Goal: Entertainment & Leisure: Consume media (video, audio)

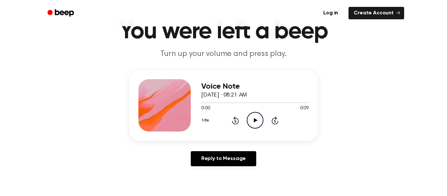
scroll to position [32, 0]
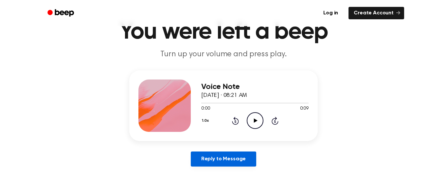
click at [236, 158] on link "Reply to Message" at bounding box center [223, 159] width 65 height 15
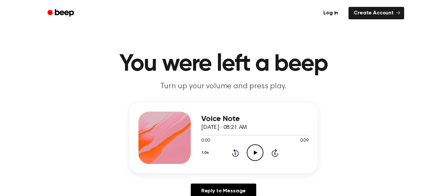
click at [257, 149] on icon "Play Audio" at bounding box center [255, 152] width 17 height 17
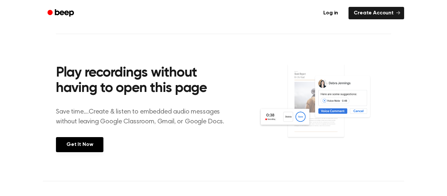
scroll to position [225, 0]
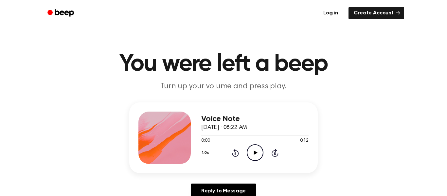
click at [257, 154] on icon "Play Audio" at bounding box center [255, 152] width 17 height 17
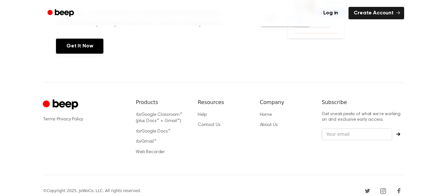
scroll to position [325, 0]
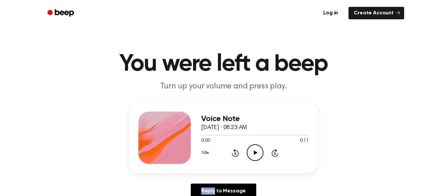
click at [255, 153] on icon at bounding box center [256, 153] width 4 height 4
click at [232, 155] on icon "Rewind 5 seconds" at bounding box center [235, 153] width 7 height 9
click at [235, 150] on icon at bounding box center [235, 153] width 7 height 8
click at [232, 153] on icon "Rewind 5 seconds" at bounding box center [235, 153] width 7 height 9
click at [237, 151] on icon at bounding box center [235, 153] width 7 height 8
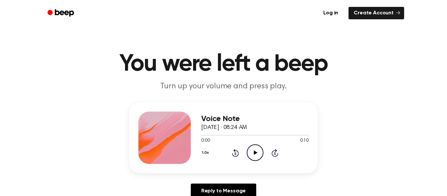
click at [254, 153] on icon "Play Audio" at bounding box center [255, 152] width 17 height 17
click at [254, 156] on icon "Play Audio" at bounding box center [255, 152] width 17 height 17
click at [249, 148] on icon "Play Audio" at bounding box center [255, 152] width 17 height 17
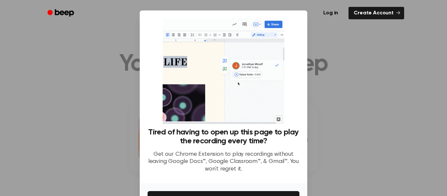
click at [336, 71] on div at bounding box center [223, 98] width 447 height 196
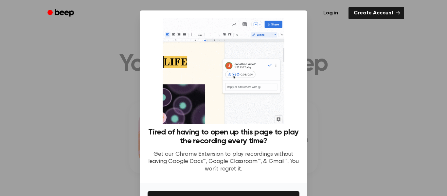
click at [115, 123] on div at bounding box center [223, 98] width 447 height 196
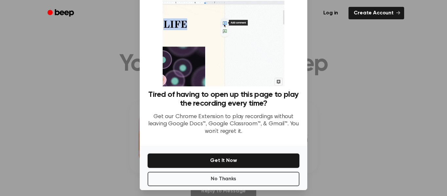
scroll to position [42, 0]
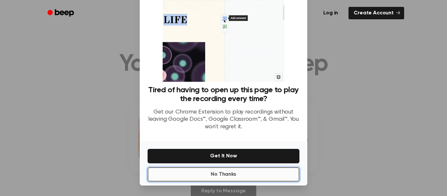
click at [223, 178] on button "No Thanks" at bounding box center [224, 174] width 152 height 14
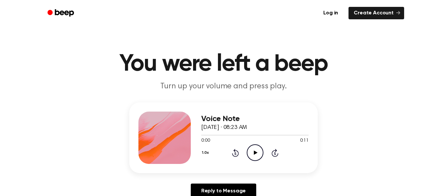
click at [258, 157] on icon "Play Audio" at bounding box center [255, 152] width 17 height 17
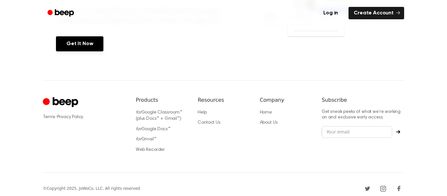
scroll to position [332, 0]
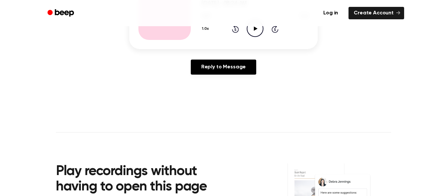
scroll to position [123, 0]
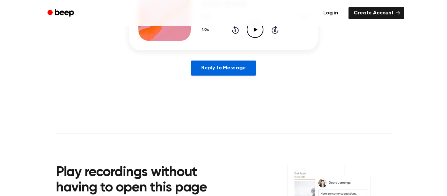
click at [210, 71] on link "Reply to Message" at bounding box center [223, 68] width 65 height 15
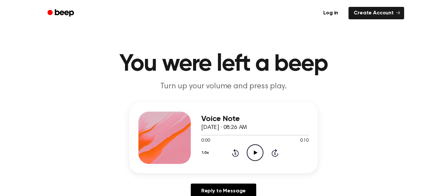
click at [263, 164] on div "Voice Note September 18, 2025 · 08:26 AM 0:00 0:10 Your browser does not suppor…" at bounding box center [223, 137] width 189 height 71
click at [255, 152] on icon at bounding box center [256, 153] width 4 height 4
click at [232, 157] on div "1.0x Rewind 5 seconds Pause Audio Skip 5 seconds" at bounding box center [254, 152] width 107 height 17
click at [235, 154] on icon at bounding box center [235, 153] width 2 height 3
click at [224, 158] on div "1.0x Rewind 5 seconds Pause Audio Skip 5 seconds" at bounding box center [254, 152] width 107 height 17
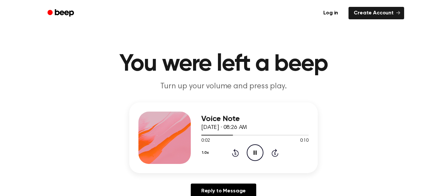
click at [232, 155] on icon "Rewind 5 seconds" at bounding box center [235, 153] width 7 height 9
click at [232, 152] on icon "Rewind 5 seconds" at bounding box center [235, 153] width 7 height 9
click at [232, 156] on icon "Rewind 5 seconds" at bounding box center [235, 153] width 7 height 9
click at [256, 150] on icon "Pause Audio" at bounding box center [255, 152] width 17 height 17
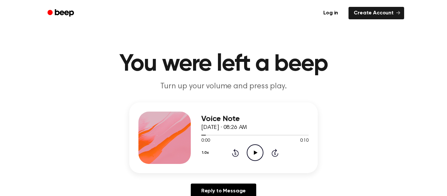
click at [238, 151] on icon "Rewind 5 seconds" at bounding box center [235, 153] width 7 height 9
click at [232, 154] on icon at bounding box center [235, 153] width 7 height 8
click at [253, 148] on icon "Play Audio" at bounding box center [255, 152] width 17 height 17
click at [256, 152] on icon "Play Audio" at bounding box center [255, 152] width 17 height 17
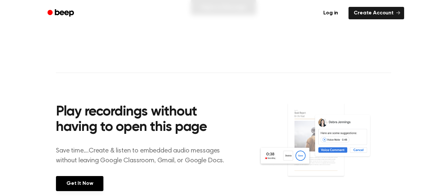
scroll to position [187, 0]
